Goal: Information Seeking & Learning: Learn about a topic

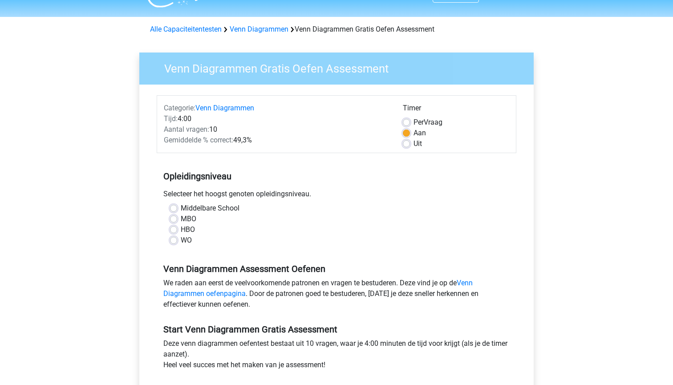
scroll to position [21, 0]
click at [187, 229] on label "HBO" at bounding box center [188, 229] width 14 height 11
click at [177, 229] on input "HBO" at bounding box center [173, 228] width 7 height 9
radio input "true"
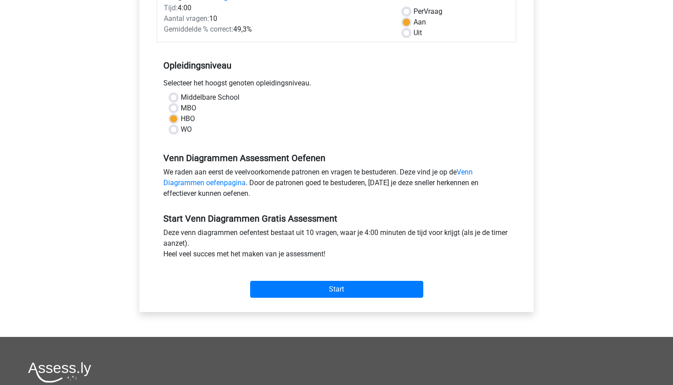
scroll to position [137, 0]
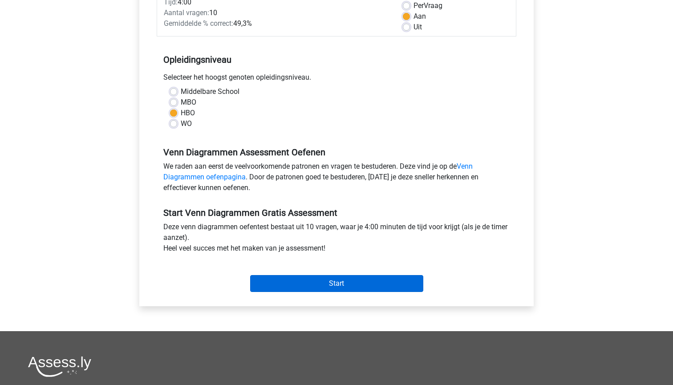
click at [302, 276] on input "Start" at bounding box center [336, 283] width 173 height 17
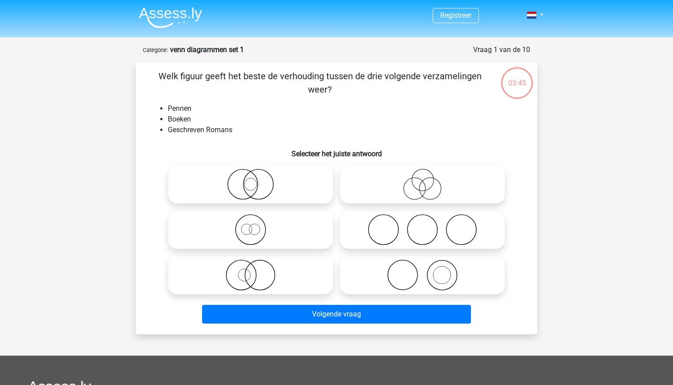
click at [459, 278] on icon at bounding box center [423, 275] width 158 height 31
click at [428, 271] on input "radio" at bounding box center [426, 268] width 6 height 6
radio input "true"
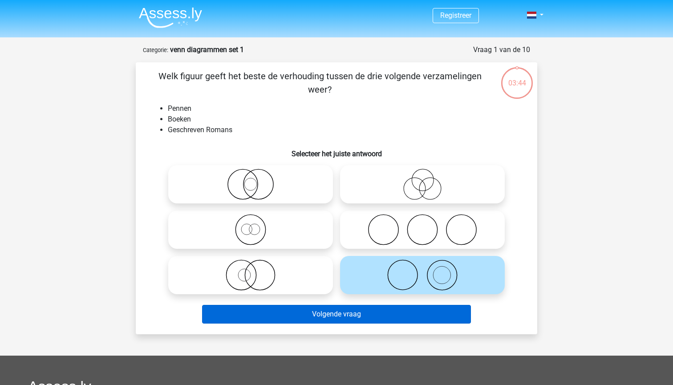
click at [421, 321] on button "Volgende vraag" at bounding box center [336, 314] width 269 height 19
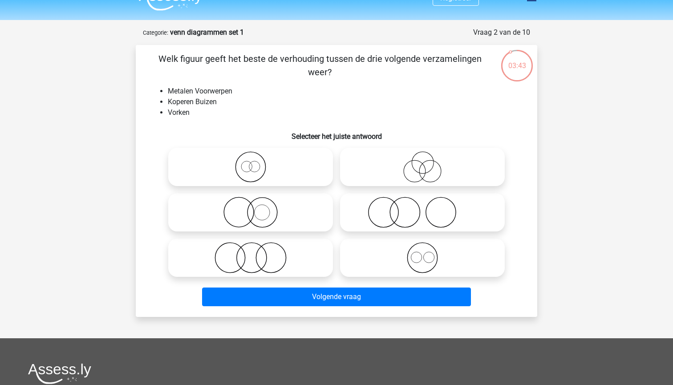
scroll to position [8, 0]
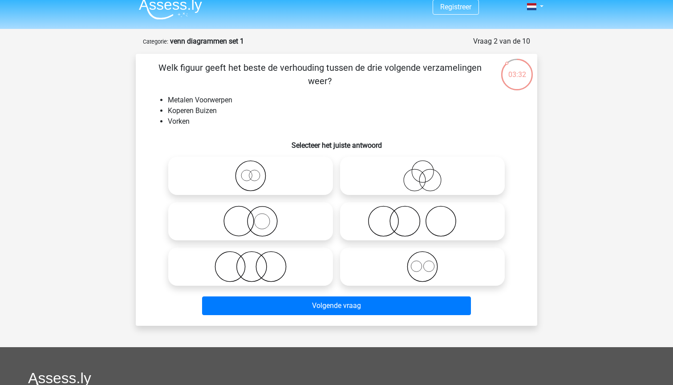
click at [383, 229] on icon at bounding box center [423, 221] width 158 height 31
click at [423, 217] on input "radio" at bounding box center [426, 214] width 6 height 6
radio input "true"
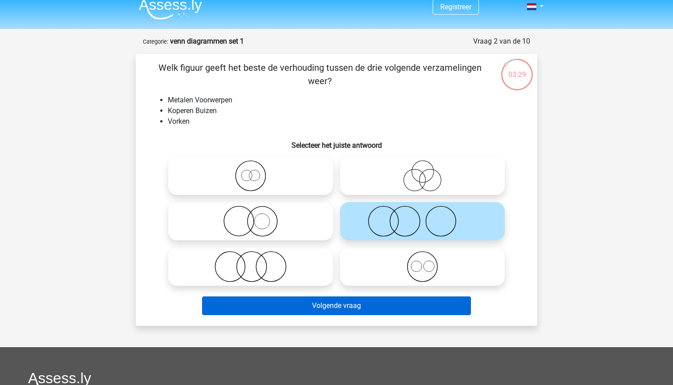
click at [319, 312] on button "Volgende vraag" at bounding box center [336, 306] width 269 height 19
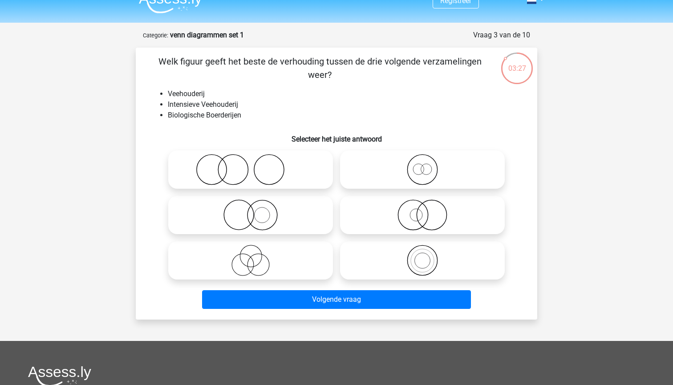
scroll to position [5, 0]
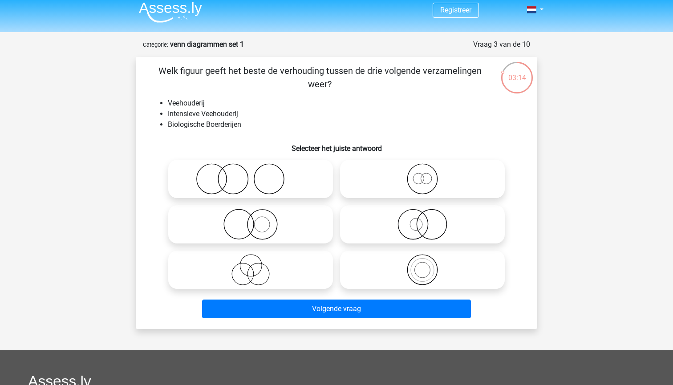
click at [419, 232] on circle at bounding box center [432, 225] width 30 height 30
click at [423, 220] on input "radio" at bounding box center [426, 217] width 6 height 6
radio input "true"
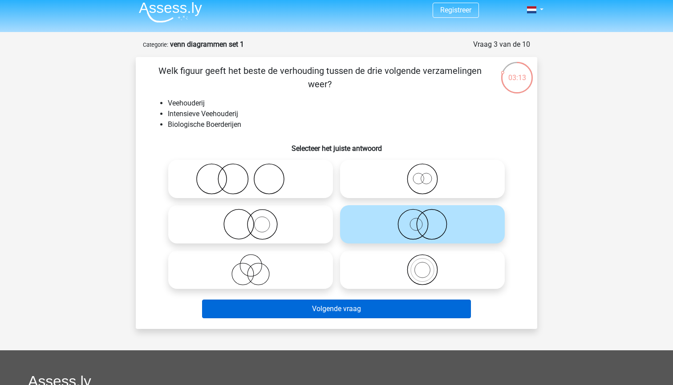
click at [352, 305] on button "Volgende vraag" at bounding box center [336, 309] width 269 height 19
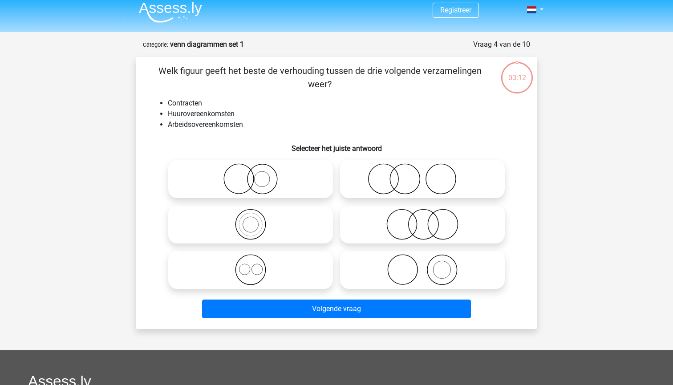
scroll to position [45, 0]
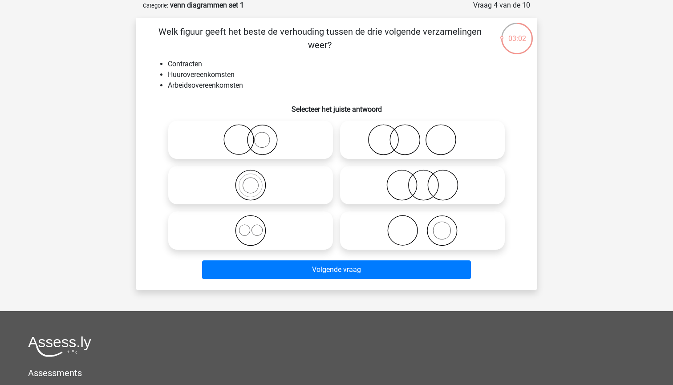
click at [419, 179] on icon at bounding box center [423, 185] width 158 height 31
click at [423, 179] on input "radio" at bounding box center [426, 178] width 6 height 6
radio input "true"
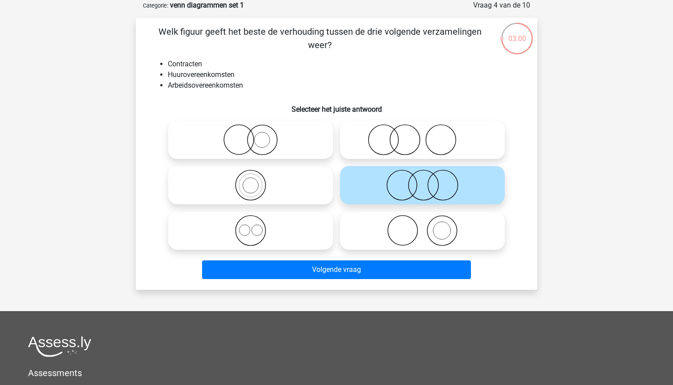
click at [265, 231] on icon at bounding box center [251, 230] width 158 height 31
click at [257, 226] on input "radio" at bounding box center [254, 223] width 6 height 6
radio input "true"
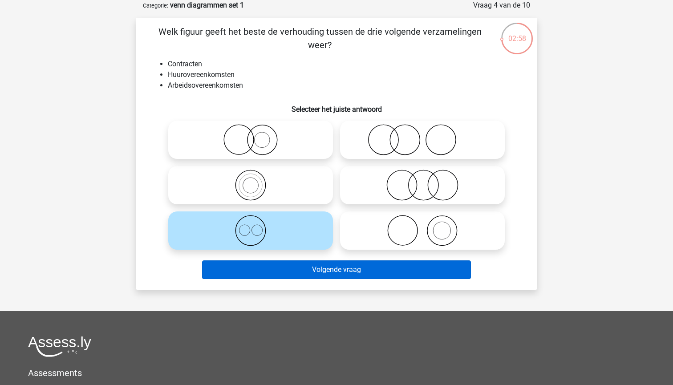
click at [273, 277] on button "Volgende vraag" at bounding box center [336, 270] width 269 height 19
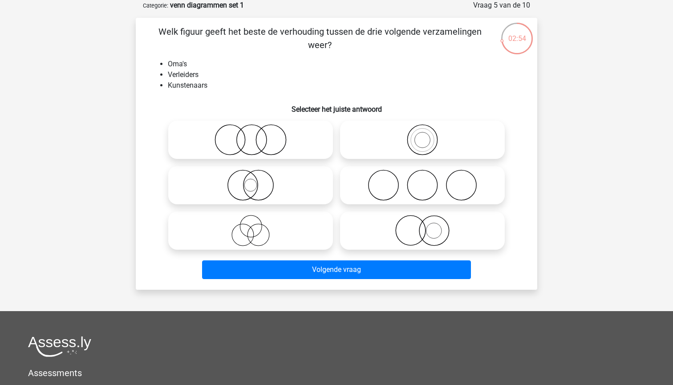
click at [438, 175] on icon at bounding box center [423, 185] width 158 height 31
click at [428, 175] on input "radio" at bounding box center [426, 178] width 6 height 6
radio input "true"
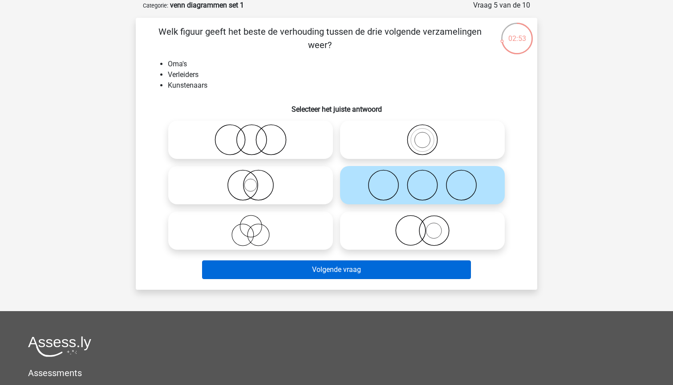
click at [338, 272] on button "Volgende vraag" at bounding box center [336, 270] width 269 height 19
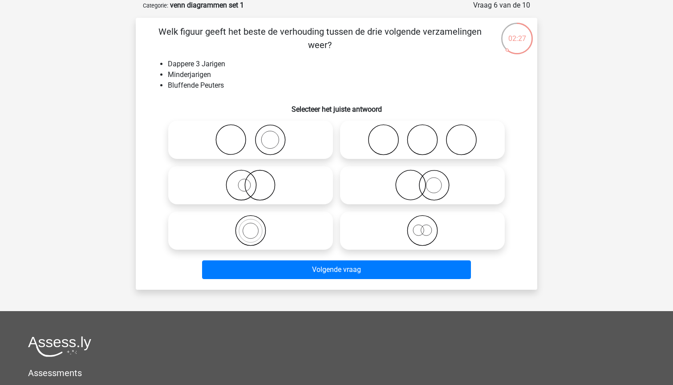
click at [417, 131] on icon at bounding box center [423, 139] width 158 height 31
click at [423, 131] on input "radio" at bounding box center [426, 133] width 6 height 6
radio input "true"
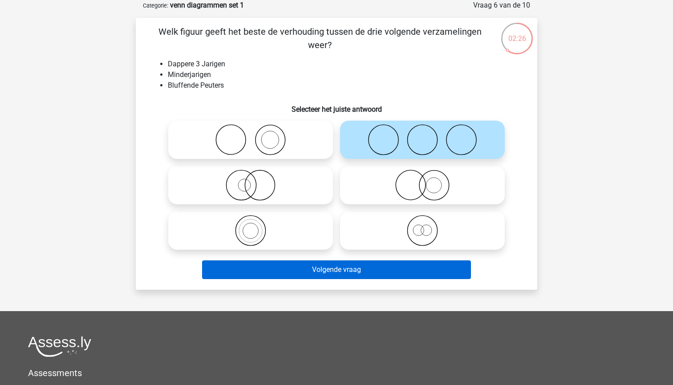
click at [350, 263] on button "Volgende vraag" at bounding box center [336, 270] width 269 height 19
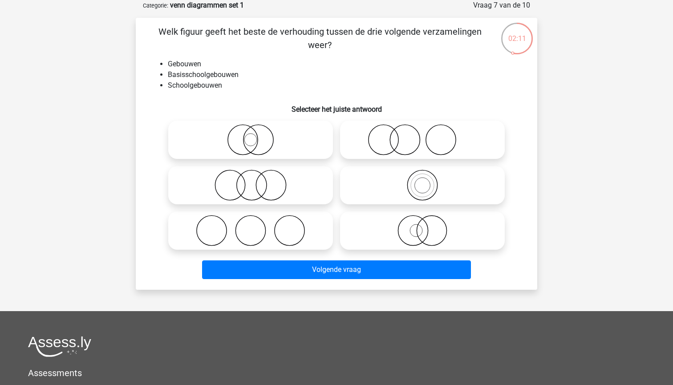
click at [286, 176] on icon at bounding box center [251, 185] width 158 height 31
click at [257, 176] on input "radio" at bounding box center [254, 178] width 6 height 6
radio input "true"
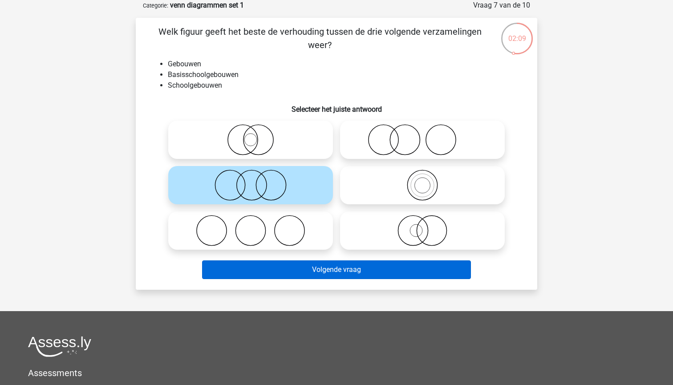
click at [293, 274] on button "Volgende vraag" at bounding box center [336, 270] width 269 height 19
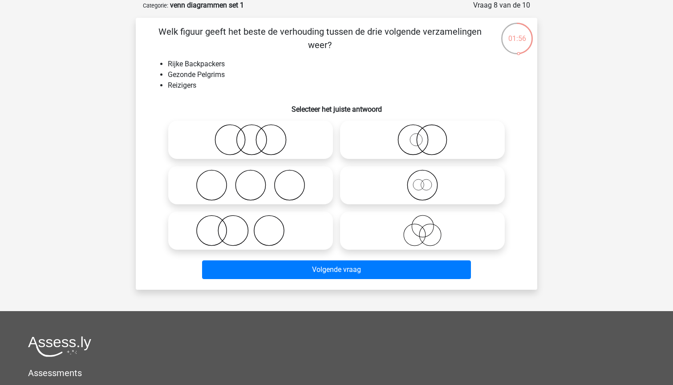
click at [275, 194] on icon at bounding box center [251, 185] width 158 height 31
click at [257, 181] on input "radio" at bounding box center [254, 178] width 6 height 6
radio input "true"
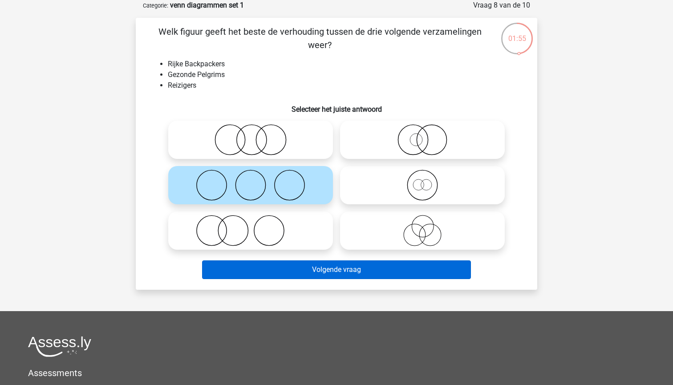
click at [300, 265] on button "Volgende vraag" at bounding box center [336, 270] width 269 height 19
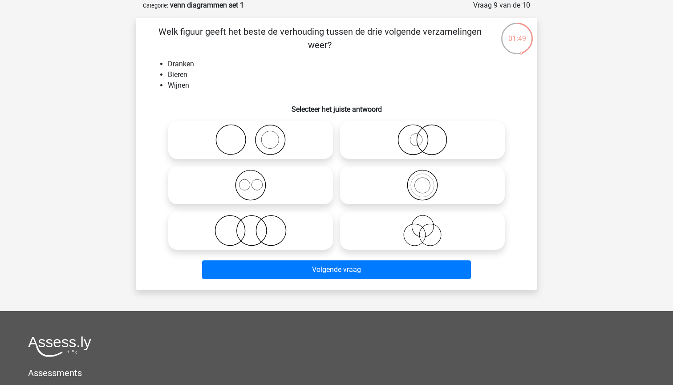
click at [418, 186] on icon at bounding box center [423, 185] width 158 height 31
click at [423, 181] on input "radio" at bounding box center [426, 178] width 6 height 6
radio input "true"
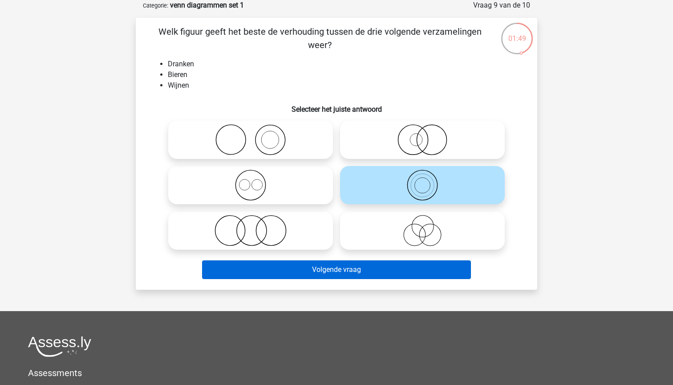
click at [377, 269] on button "Volgende vraag" at bounding box center [336, 270] width 269 height 19
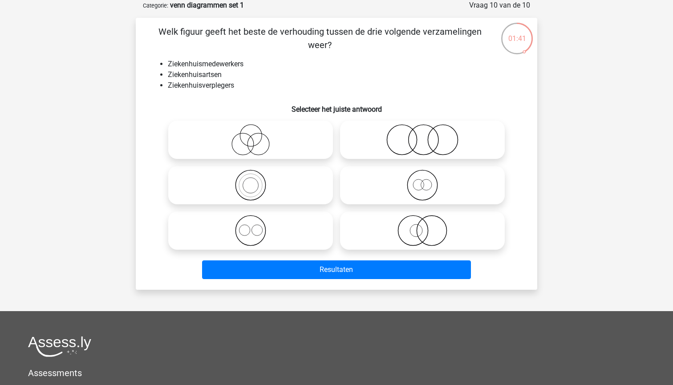
click at [421, 142] on icon at bounding box center [423, 139] width 158 height 31
click at [423, 135] on input "radio" at bounding box center [426, 133] width 6 height 6
radio input "true"
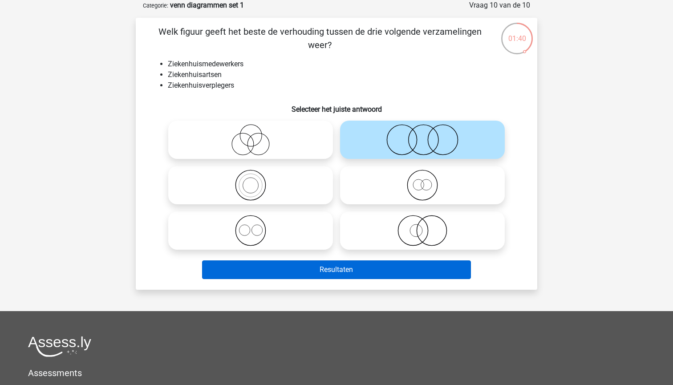
click at [355, 271] on button "Resultaten" at bounding box center [336, 270] width 269 height 19
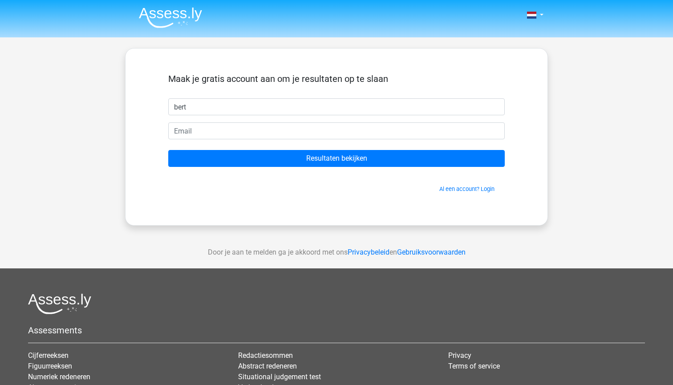
type input "bert"
click at [274, 142] on form "Maak je gratis account aan om je resultaten op te slaan bert Resultaten bekijke…" at bounding box center [336, 133] width 337 height 120
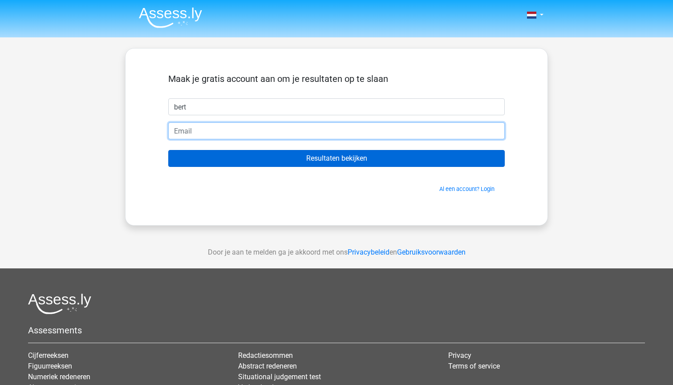
type input "machete.stemmers-4d@icloud.com"
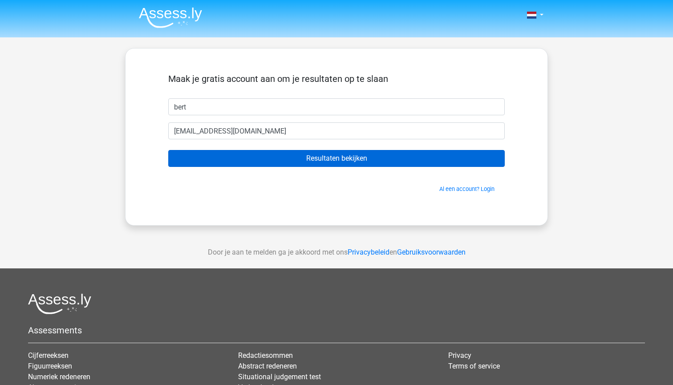
click at [315, 158] on input "Resultaten bekijken" at bounding box center [336, 158] width 337 height 17
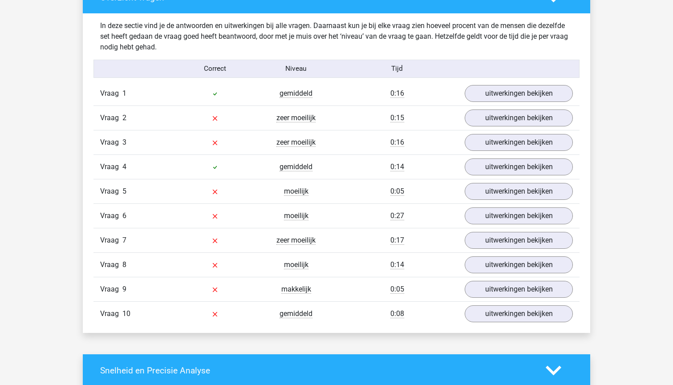
scroll to position [689, 0]
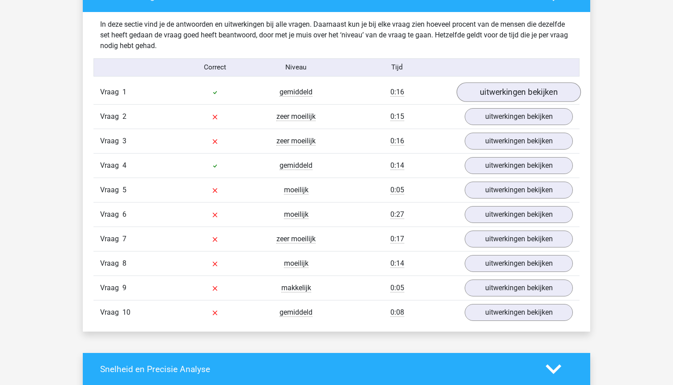
click at [517, 92] on link "uitwerkingen bekijken" at bounding box center [519, 93] width 124 height 20
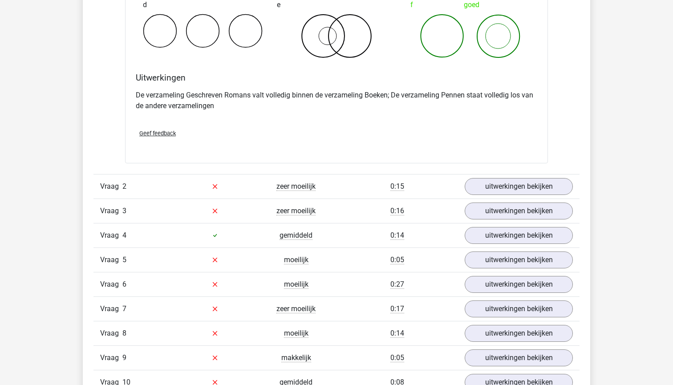
scroll to position [967, 0]
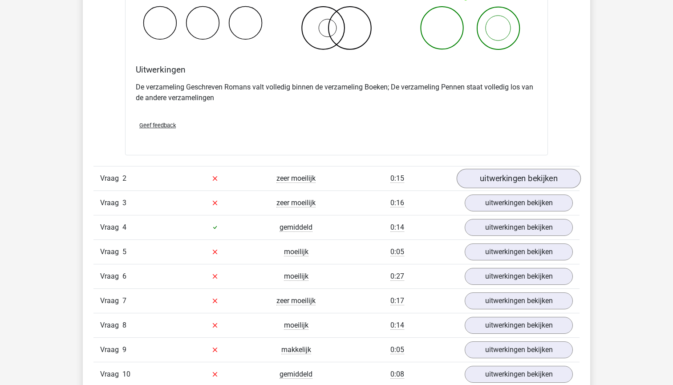
click at [488, 184] on link "uitwerkingen bekijken" at bounding box center [519, 179] width 124 height 20
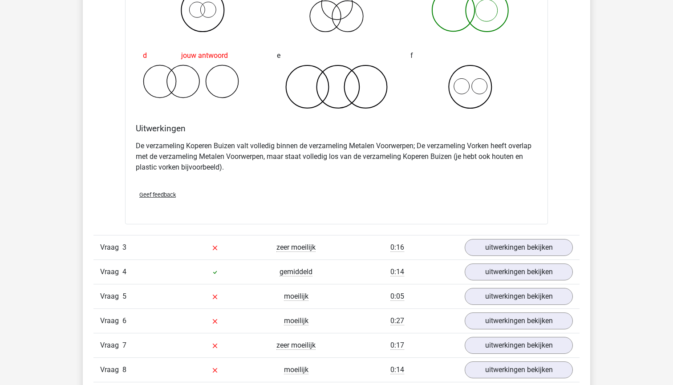
scroll to position [1301, 0]
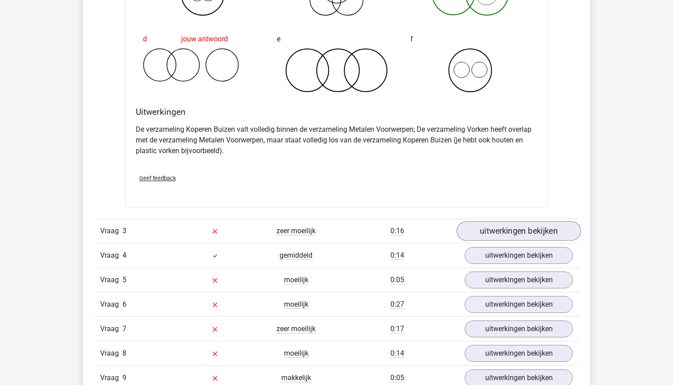
click at [485, 234] on link "uitwerkingen bekijken" at bounding box center [519, 231] width 124 height 20
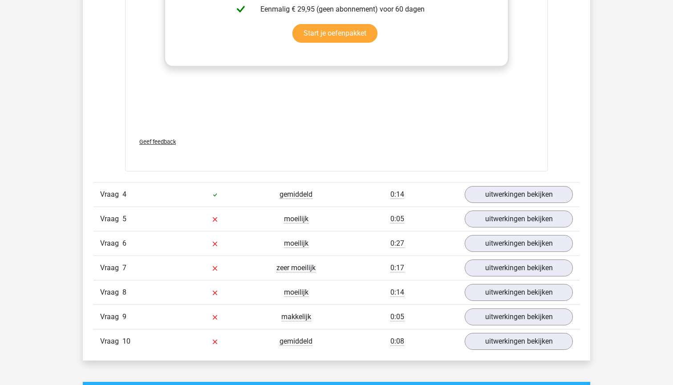
scroll to position [1963, 0]
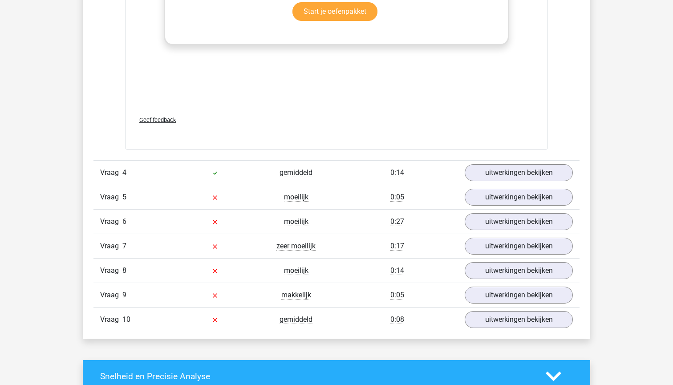
click at [398, 161] on div "Vraag 4 gemiddeld 0:14 uitwerkingen bekijken" at bounding box center [337, 172] width 486 height 24
click at [491, 174] on link "uitwerkingen bekijken" at bounding box center [519, 173] width 124 height 20
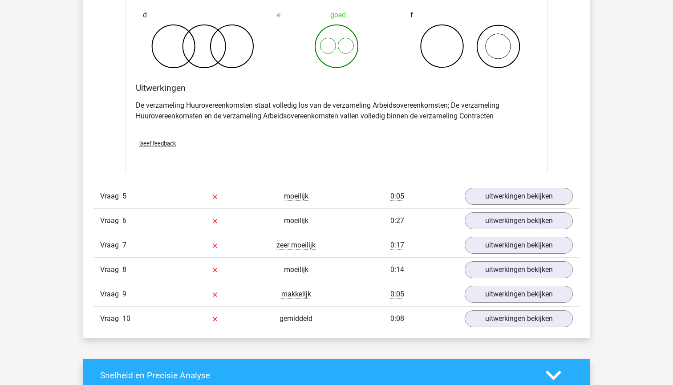
scroll to position [2326, 0]
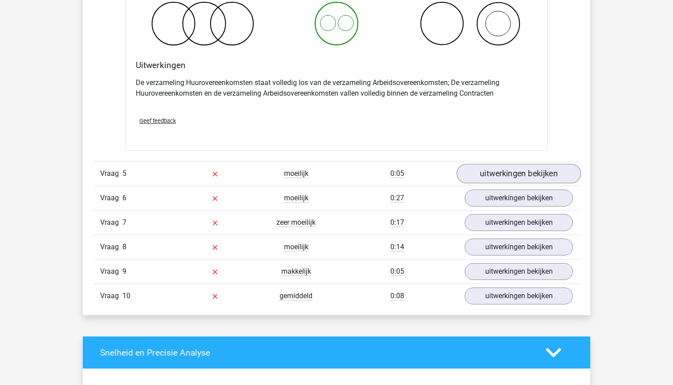
click at [488, 181] on link "uitwerkingen bekijken" at bounding box center [519, 174] width 124 height 20
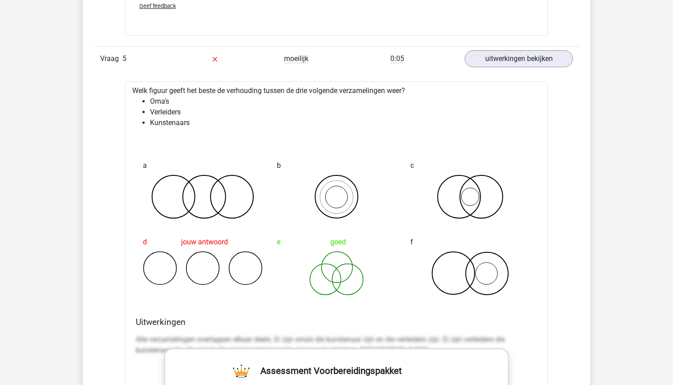
scroll to position [2435, 0]
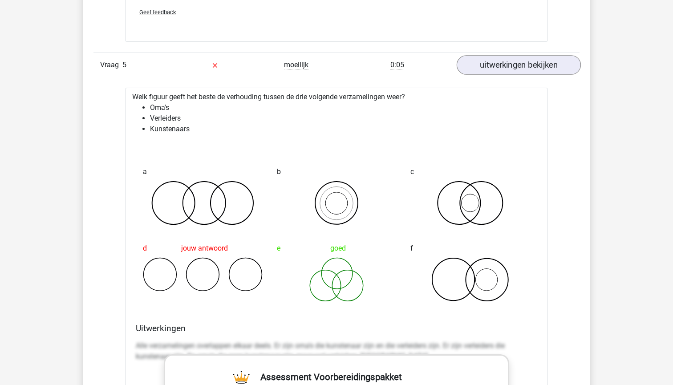
click at [526, 61] on link "uitwerkingen bekijken" at bounding box center [519, 65] width 124 height 20
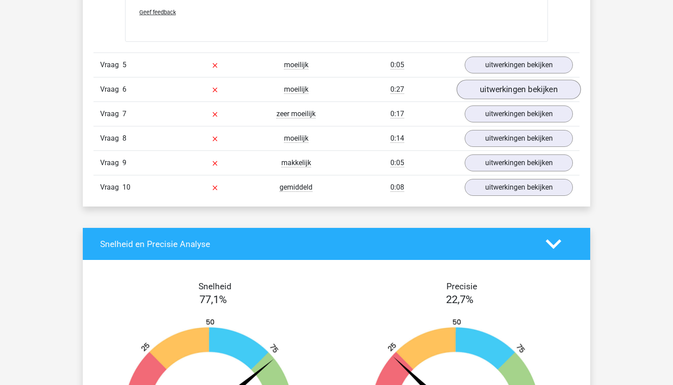
click at [517, 89] on link "uitwerkingen bekijken" at bounding box center [519, 90] width 124 height 20
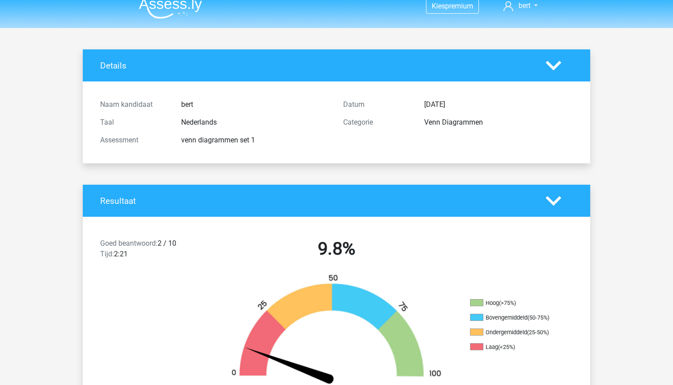
scroll to position [13, 0]
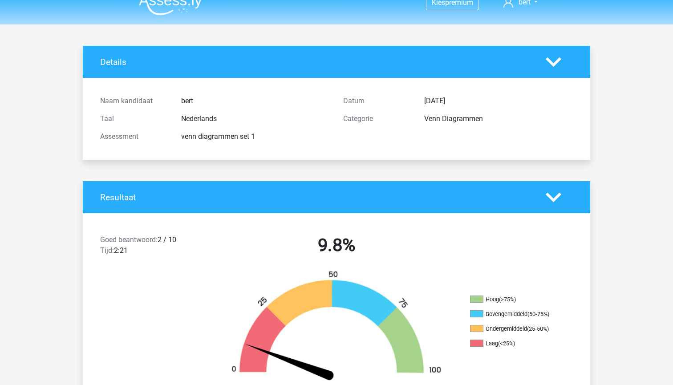
click at [567, 58] on div at bounding box center [559, 62] width 41 height 16
click at [550, 61] on polygon at bounding box center [554, 62] width 16 height 10
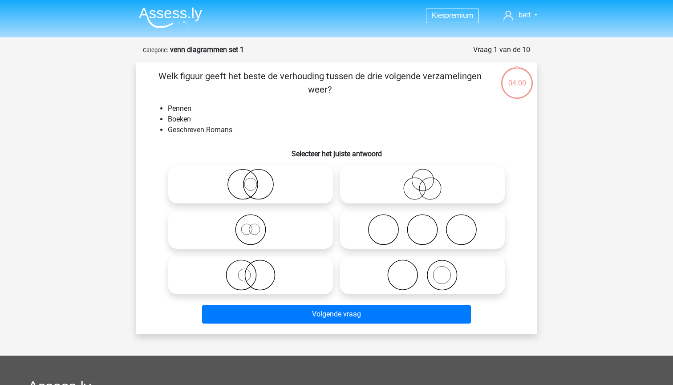
scroll to position [45, 0]
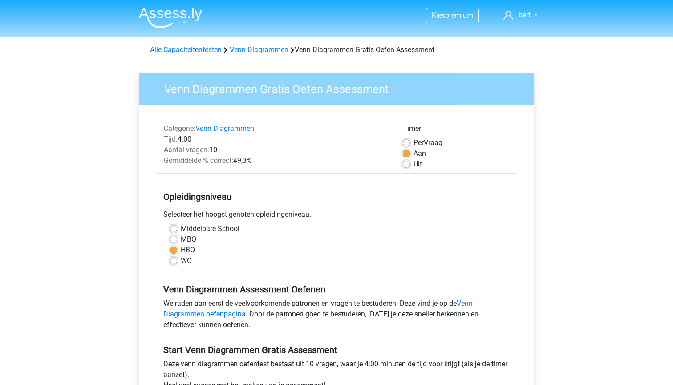
scroll to position [137, 0]
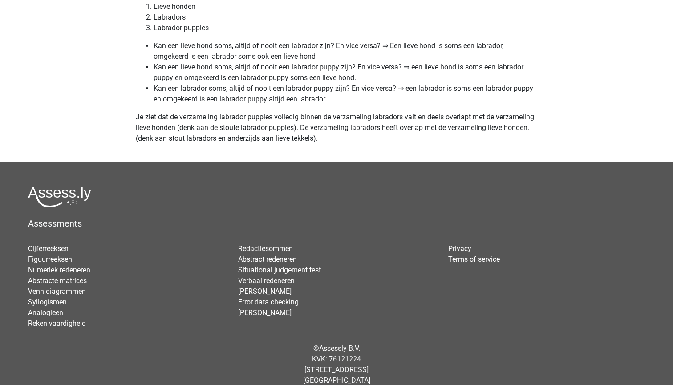
scroll to position [3834, 0]
